Goal: Information Seeking & Learning: Check status

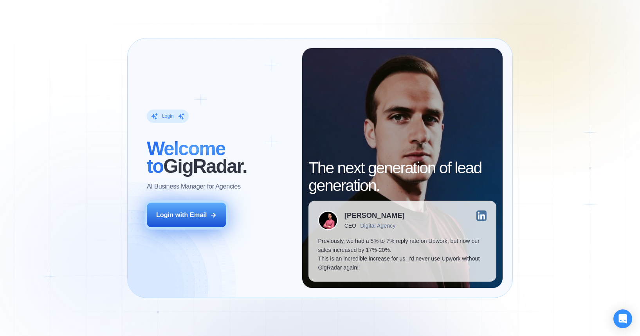
click at [197, 216] on div "Login with Email" at bounding box center [181, 215] width 50 height 9
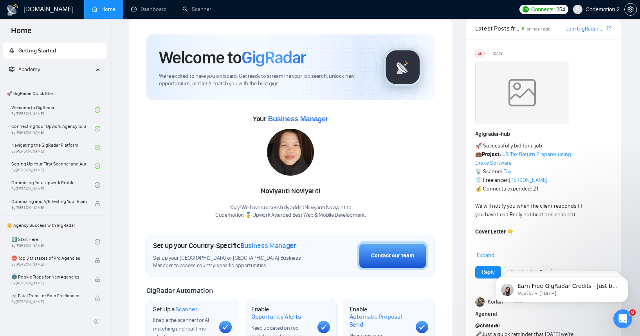
scroll to position [20, 0]
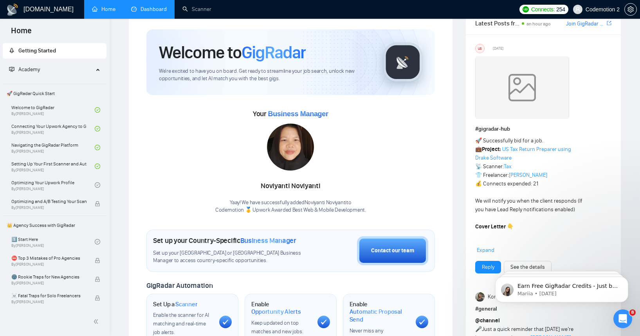
click at [153, 12] on link "Dashboard" at bounding box center [149, 9] width 36 height 7
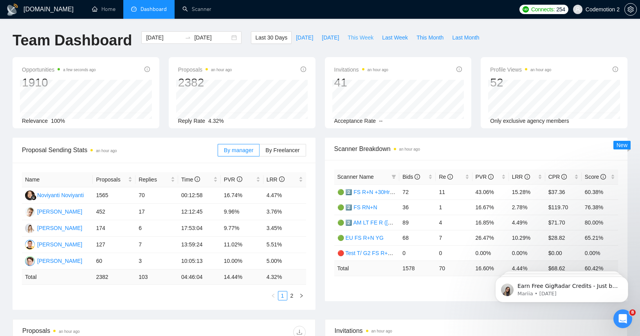
click at [356, 39] on span "This Week" at bounding box center [361, 37] width 26 height 9
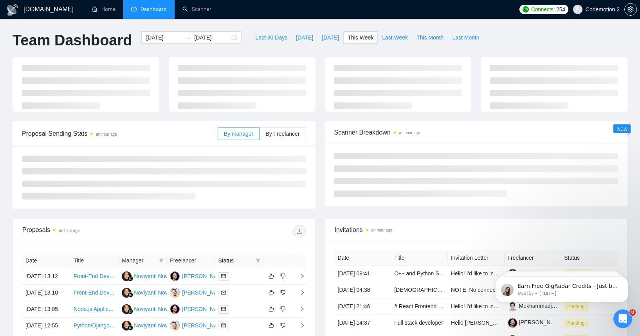
type input "[DATE]"
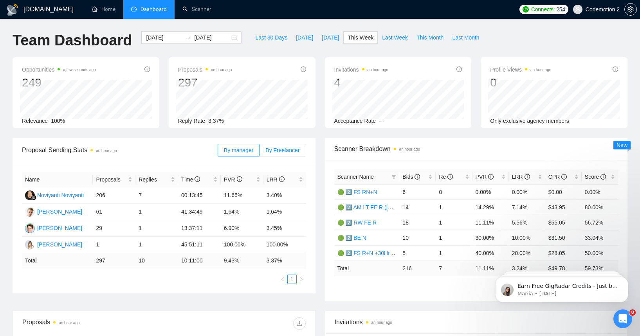
click at [277, 146] on label "By Freelancer" at bounding box center [283, 150] width 46 height 13
click at [260, 152] on input "By Freelancer" at bounding box center [260, 152] width 0 height 0
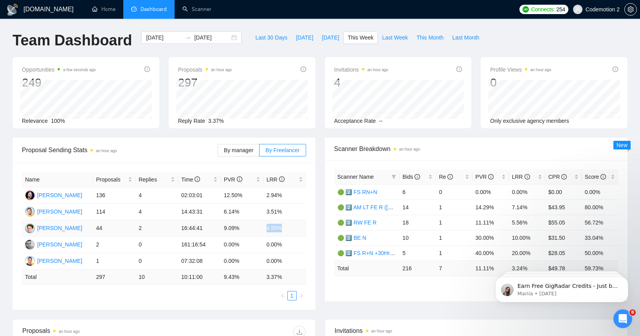
drag, startPoint x: 265, startPoint y: 228, endPoint x: 285, endPoint y: 227, distance: 19.2
click at [285, 227] on td "4.55%" at bounding box center [284, 228] width 43 height 16
drag, startPoint x: 265, startPoint y: 197, endPoint x: 287, endPoint y: 196, distance: 21.9
click at [287, 196] on td "2.94%" at bounding box center [284, 195] width 43 height 16
drag, startPoint x: 265, startPoint y: 211, endPoint x: 286, endPoint y: 210, distance: 20.4
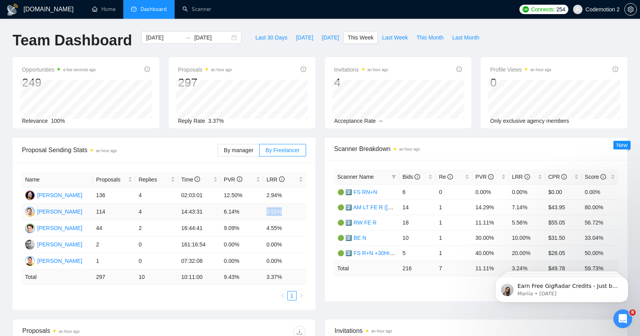
click at [286, 210] on td "3.51%" at bounding box center [284, 212] width 43 height 16
click at [274, 211] on td "3.51%" at bounding box center [284, 212] width 43 height 16
